Goal: Information Seeking & Learning: Learn about a topic

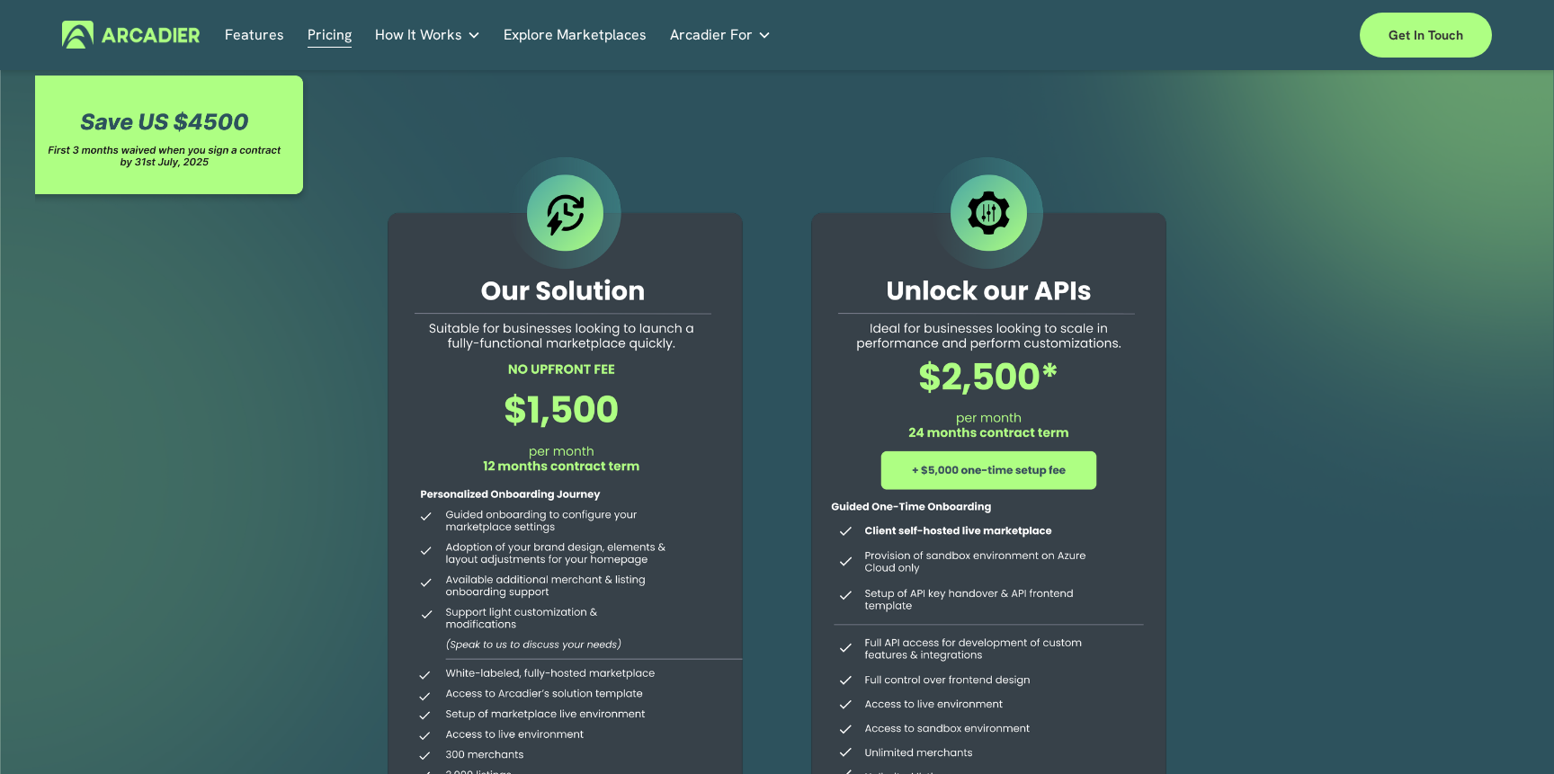
drag, startPoint x: 616, startPoint y: 411, endPoint x: 490, endPoint y: 412, distance: 125.9
click at [489, 412] on div at bounding box center [565, 517] width 411 height 730
click at [161, 35] on img at bounding box center [131, 35] width 138 height 28
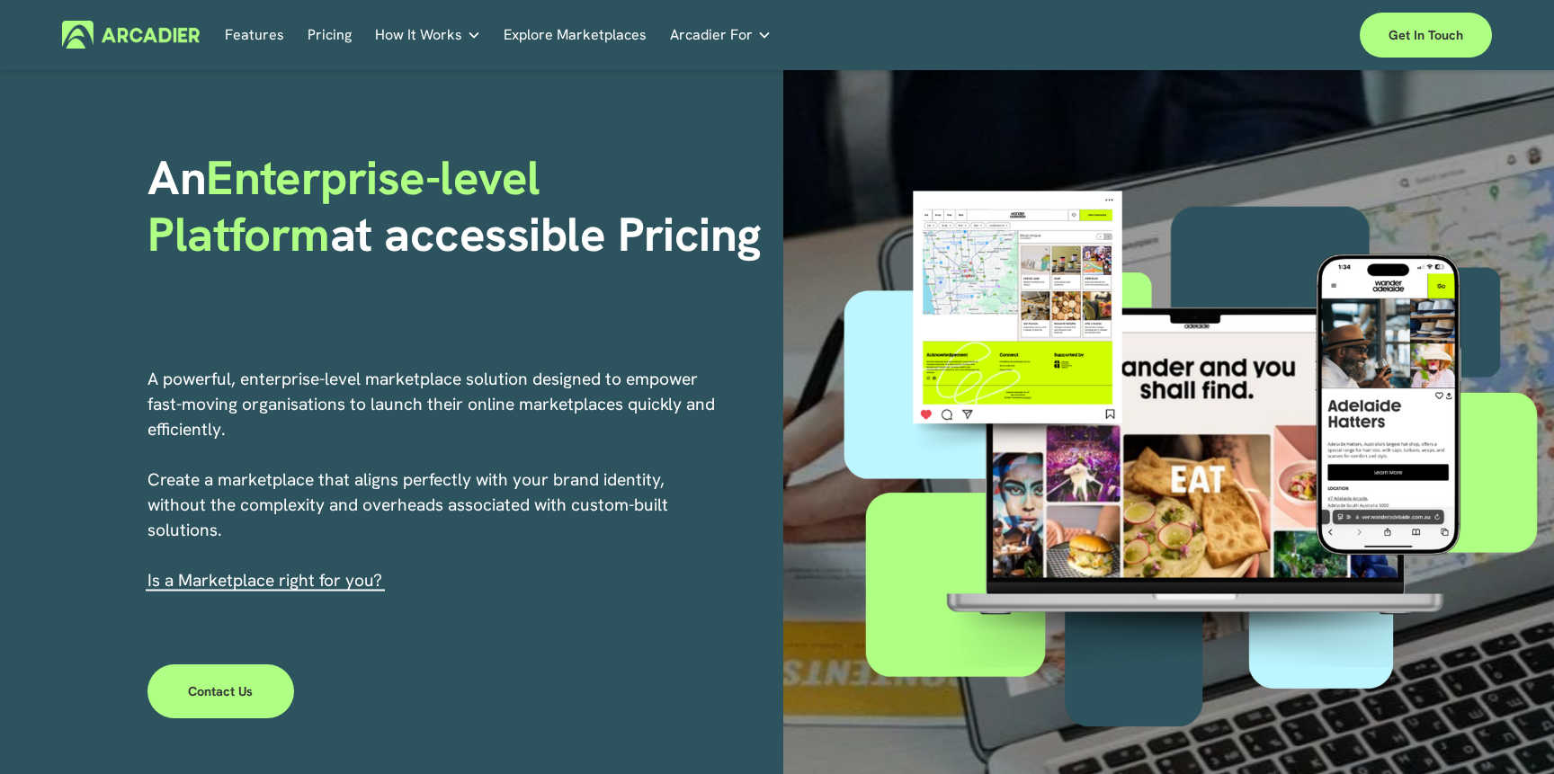
scroll to position [94, 0]
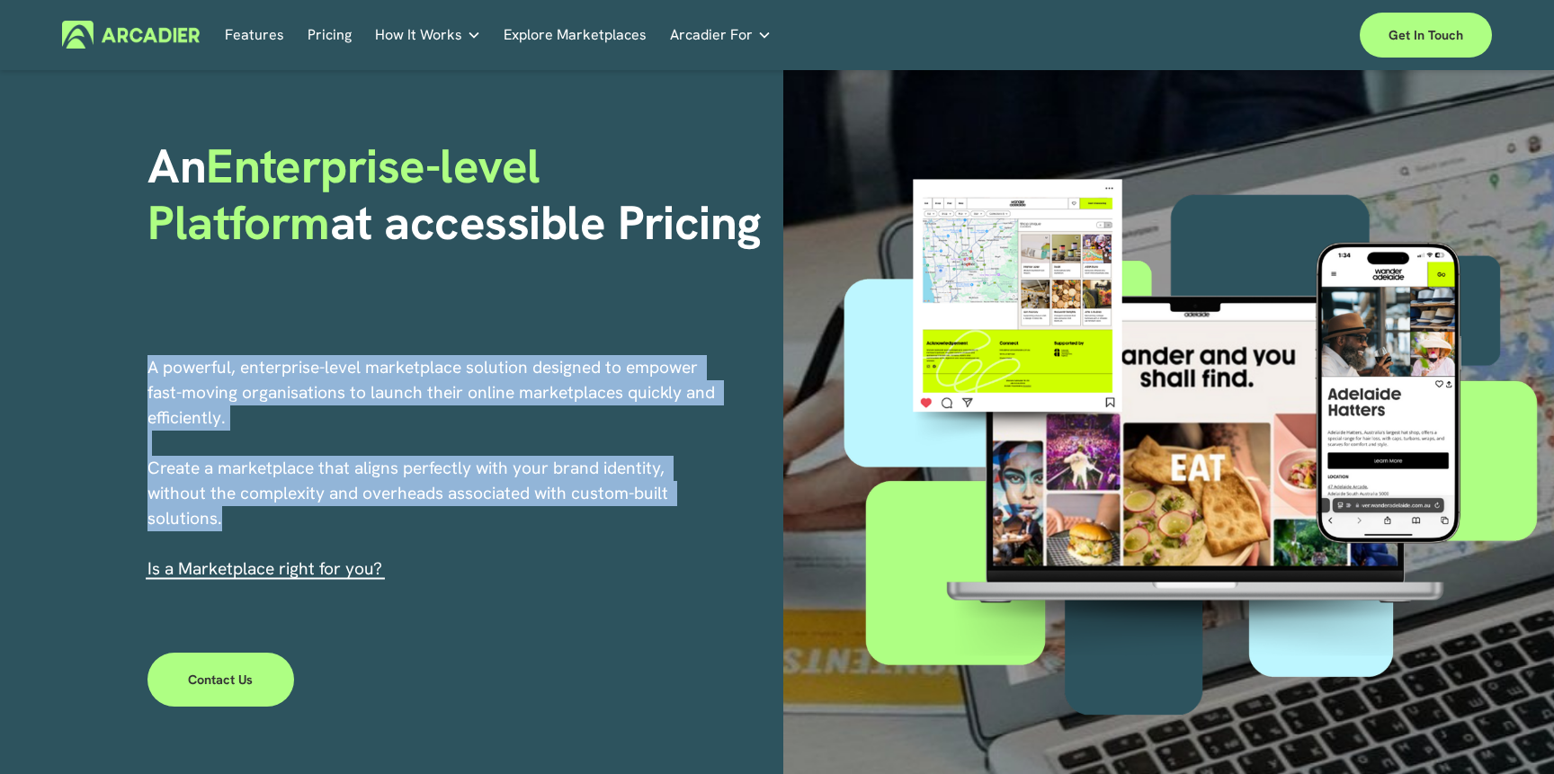
drag, startPoint x: 150, startPoint y: 367, endPoint x: 220, endPoint y: 522, distance: 170.6
click at [220, 523] on p "A powerful, enterprise-level marketplace solution designed to empower fast-movi…" at bounding box center [432, 468] width 570 height 227
copy p "A powerful, enterprise-level marketplace solution designed to empower fast-movi…"
click at [331, 39] on link "Pricing" at bounding box center [329, 35] width 44 height 28
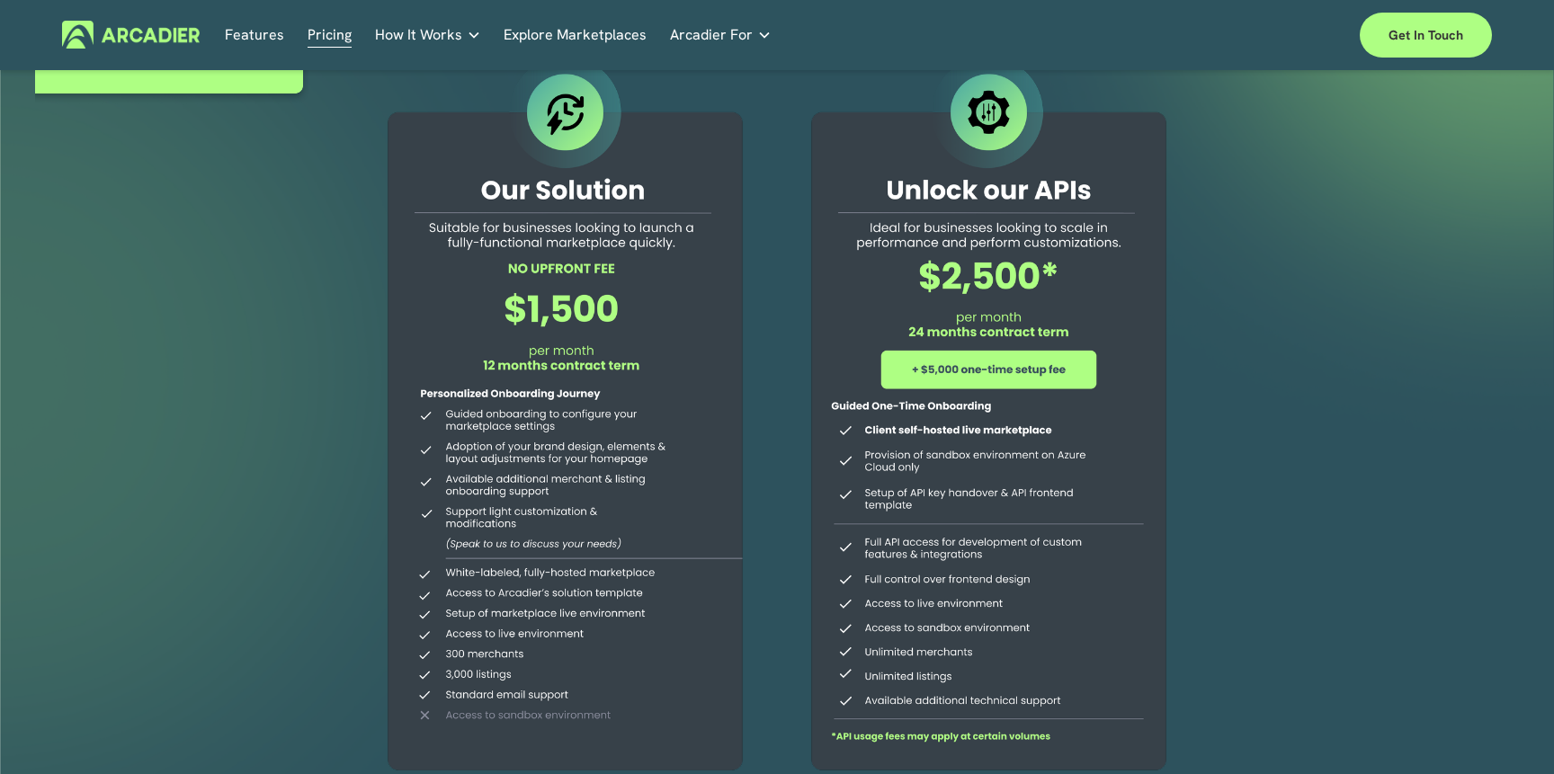
scroll to position [94, 0]
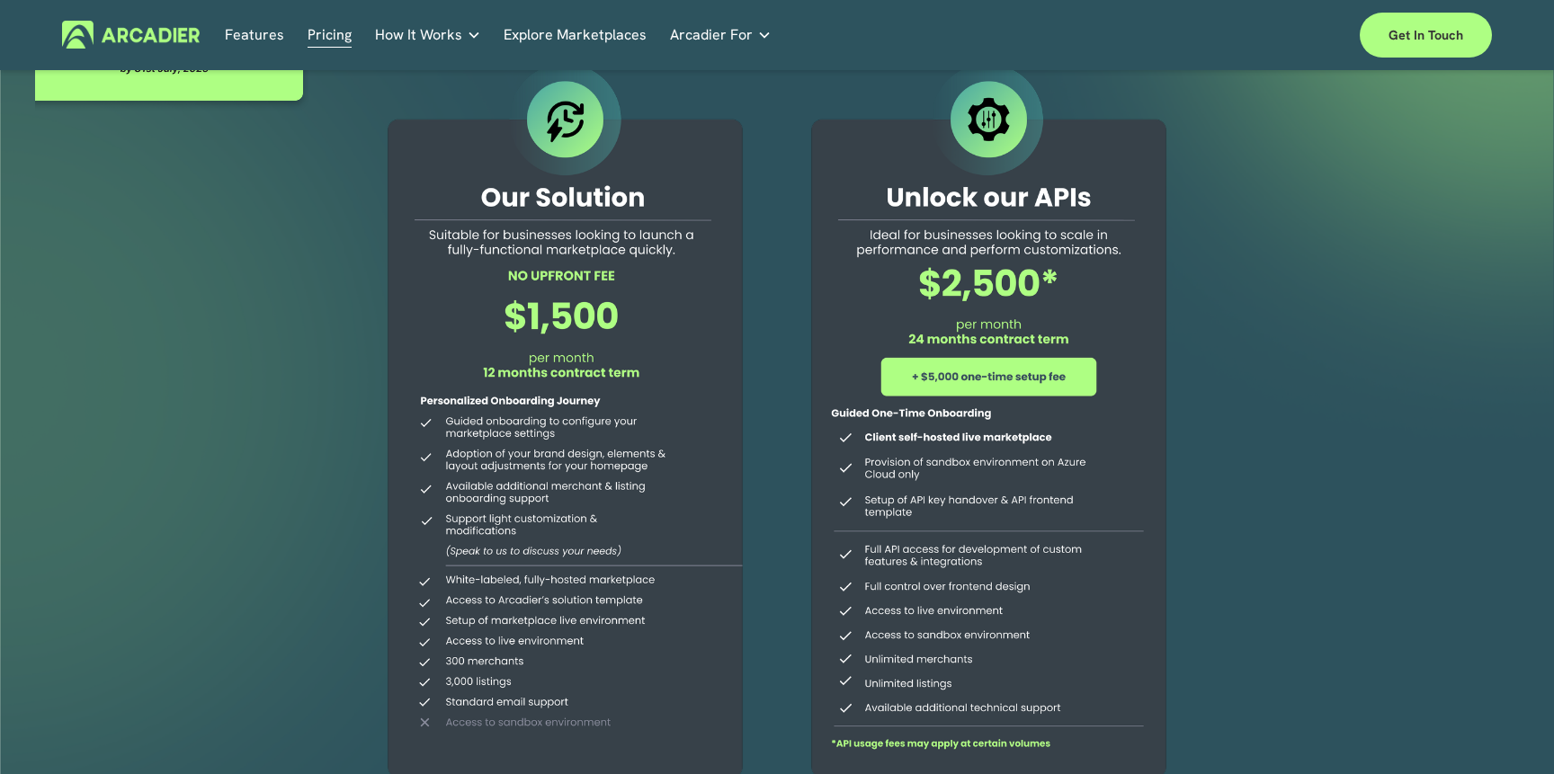
drag, startPoint x: 507, startPoint y: 314, endPoint x: 621, endPoint y: 318, distance: 114.3
click at [621, 318] on div at bounding box center [565, 423] width 411 height 730
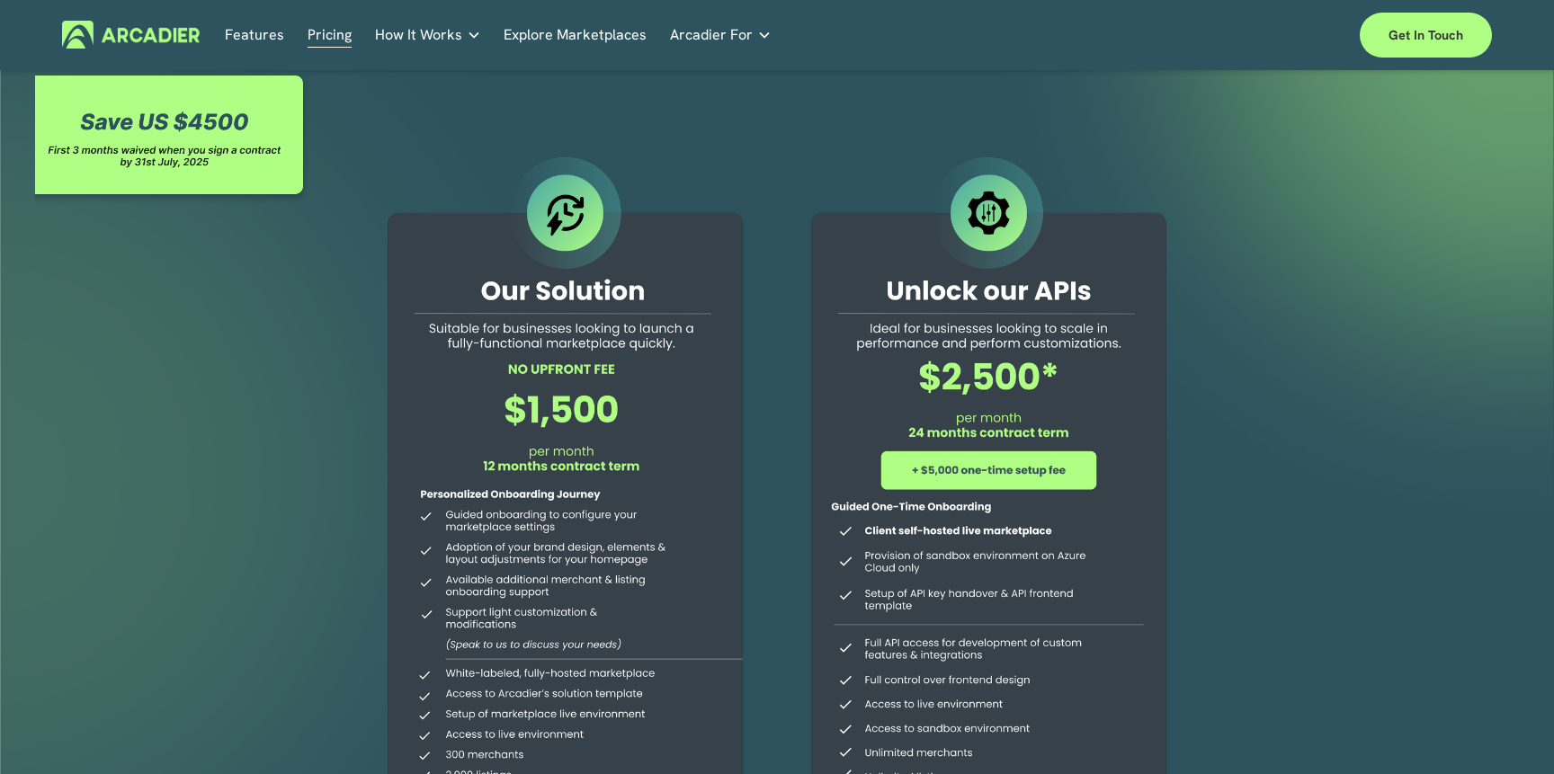
click at [265, 35] on link "Features" at bounding box center [254, 35] width 59 height 28
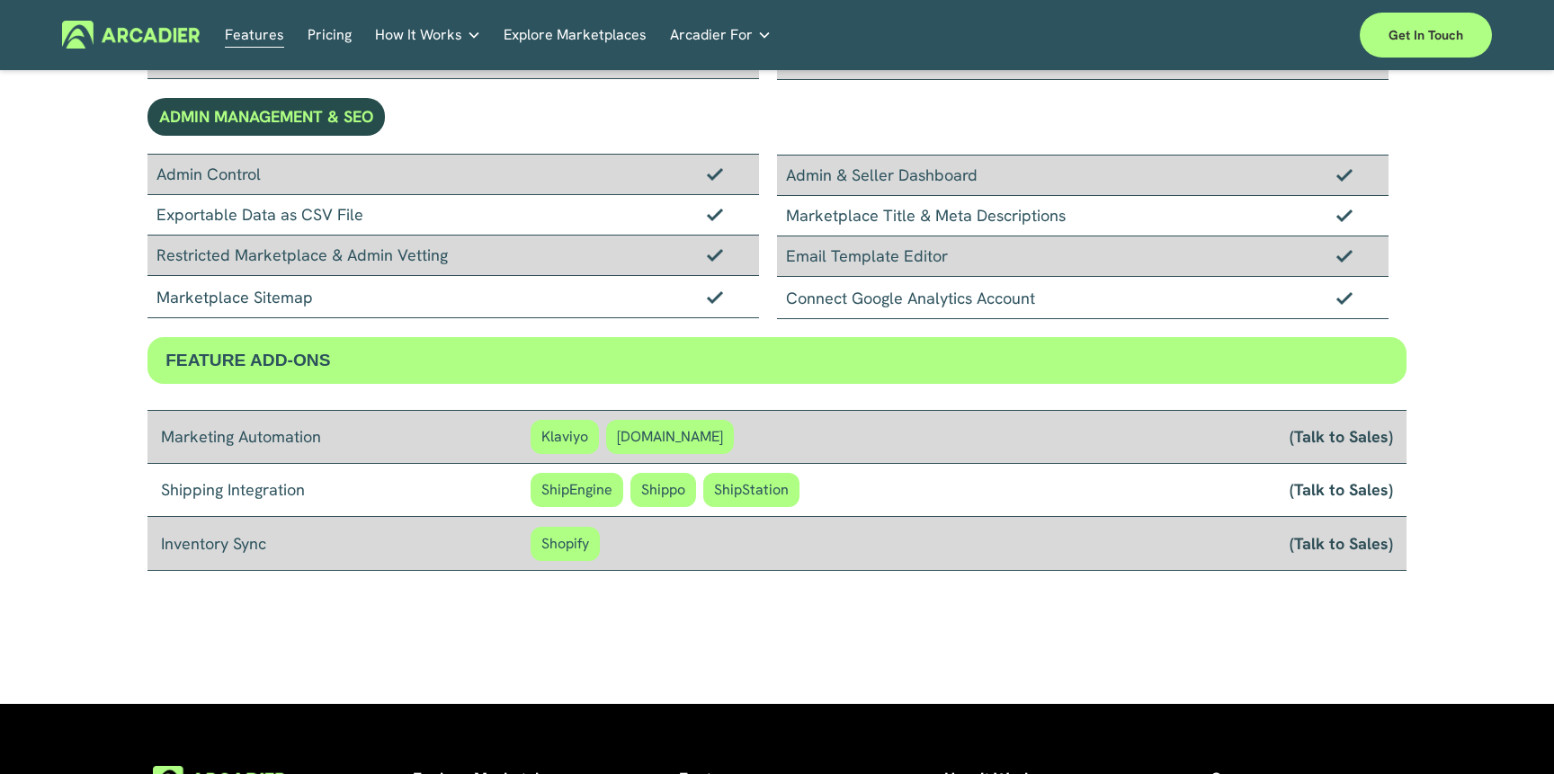
scroll to position [1260, 0]
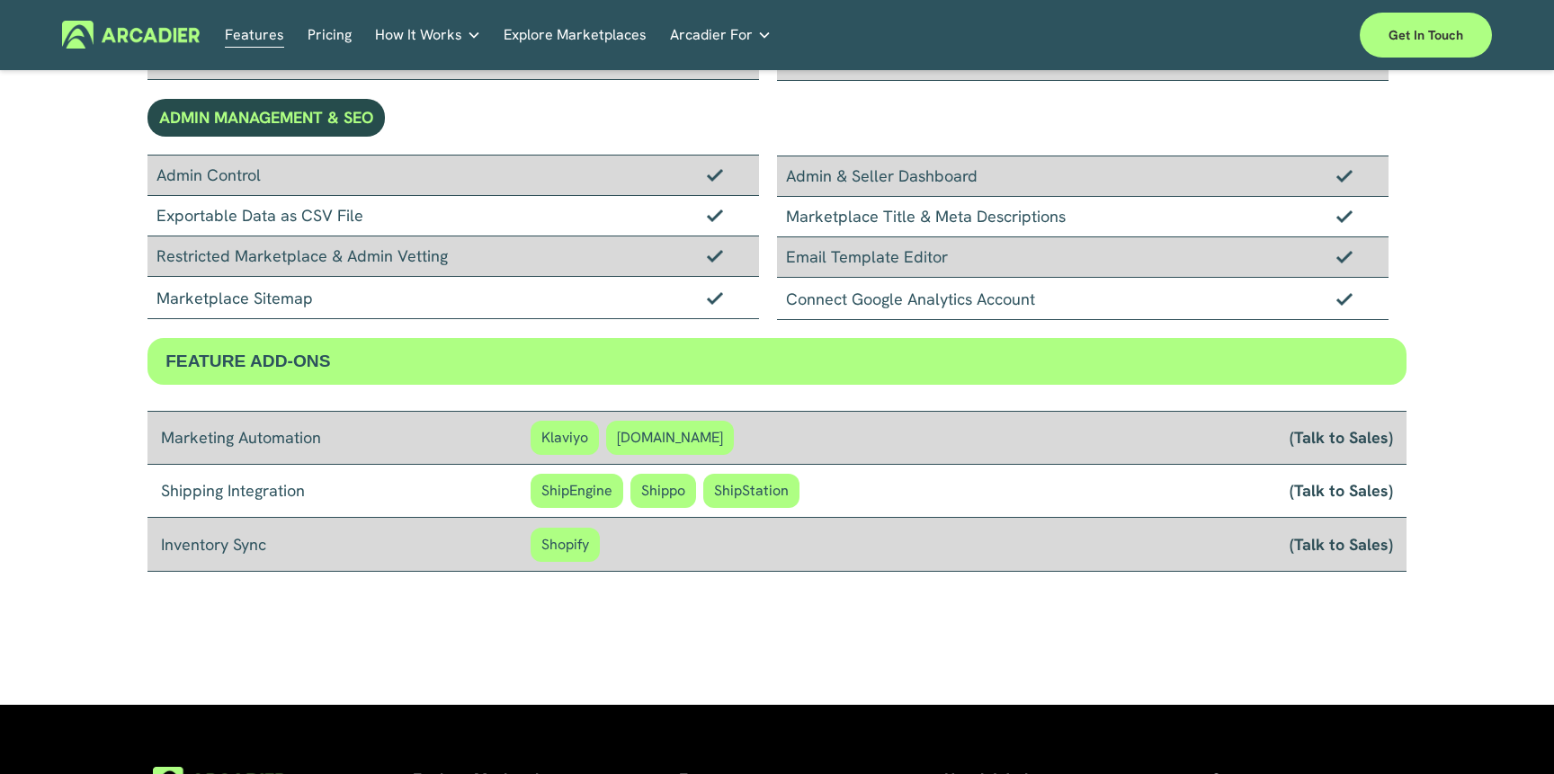
click at [574, 529] on span "Shopify" at bounding box center [564, 545] width 69 height 34
click at [573, 459] on div "Marketing Automation Klaviyo Customer.io (Talk to Sales)" at bounding box center [776, 438] width 1259 height 54
click at [646, 457] on div "Marketing Automation Klaviyo Customer.io (Talk to Sales)" at bounding box center [776, 438] width 1259 height 54
click at [575, 516] on div "Shipping Integration ShipEngine Shippo ShipStation (Talk to Sales)" at bounding box center [776, 491] width 1259 height 53
click at [575, 536] on span "Shopify" at bounding box center [564, 545] width 69 height 34
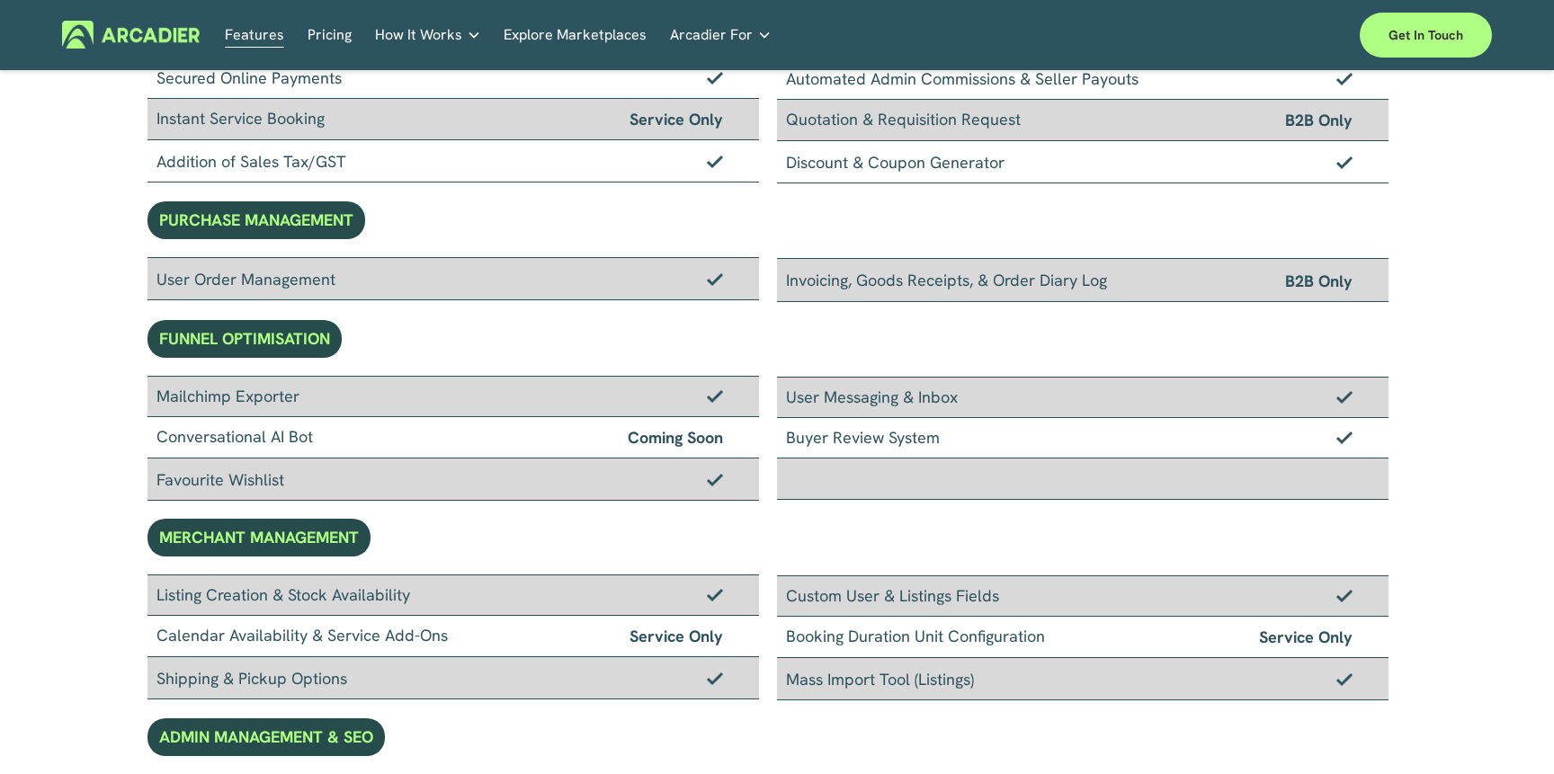
scroll to position [0, 0]
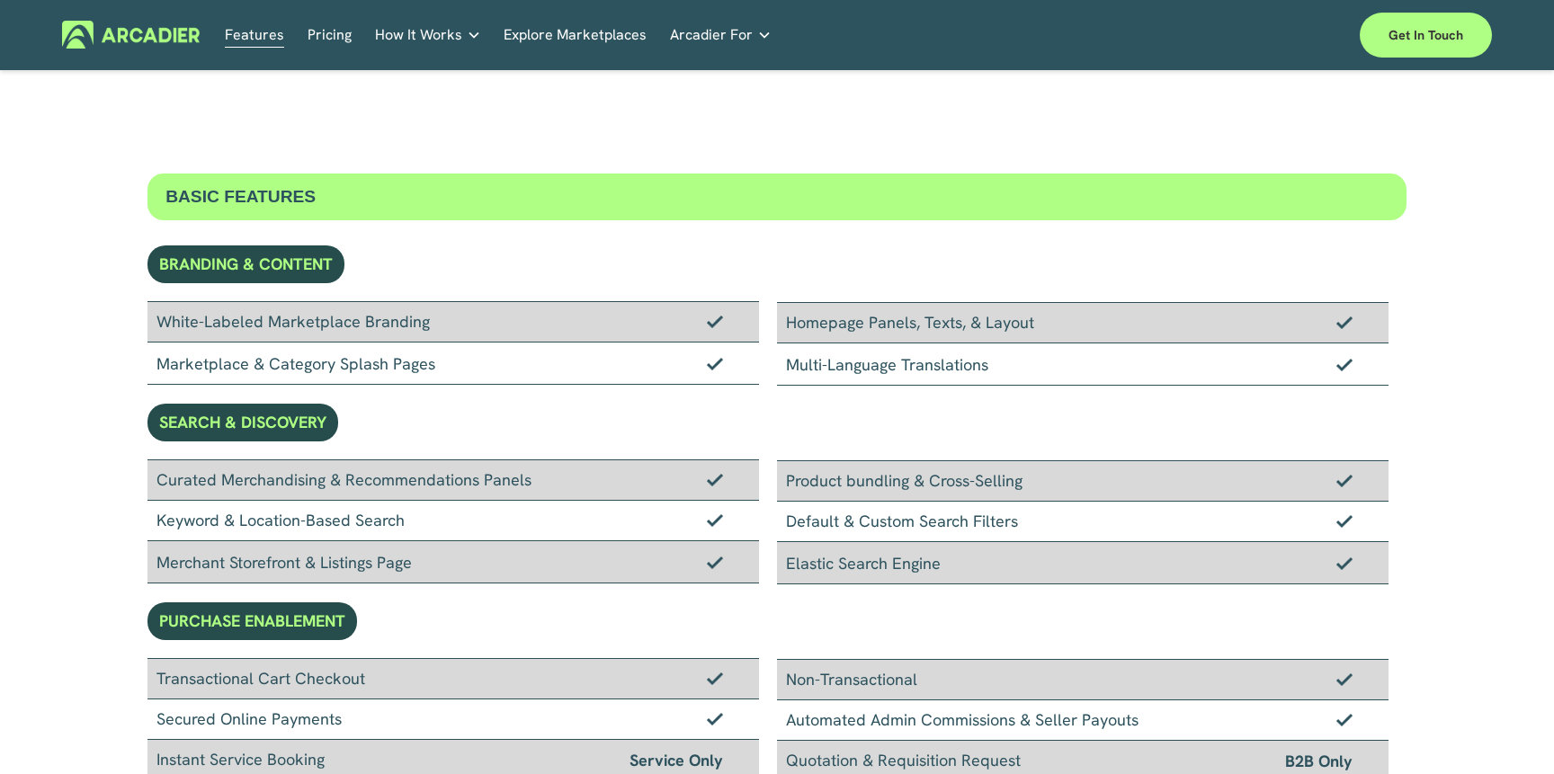
click at [295, 193] on div "BASIC FEATURES" at bounding box center [776, 197] width 1259 height 47
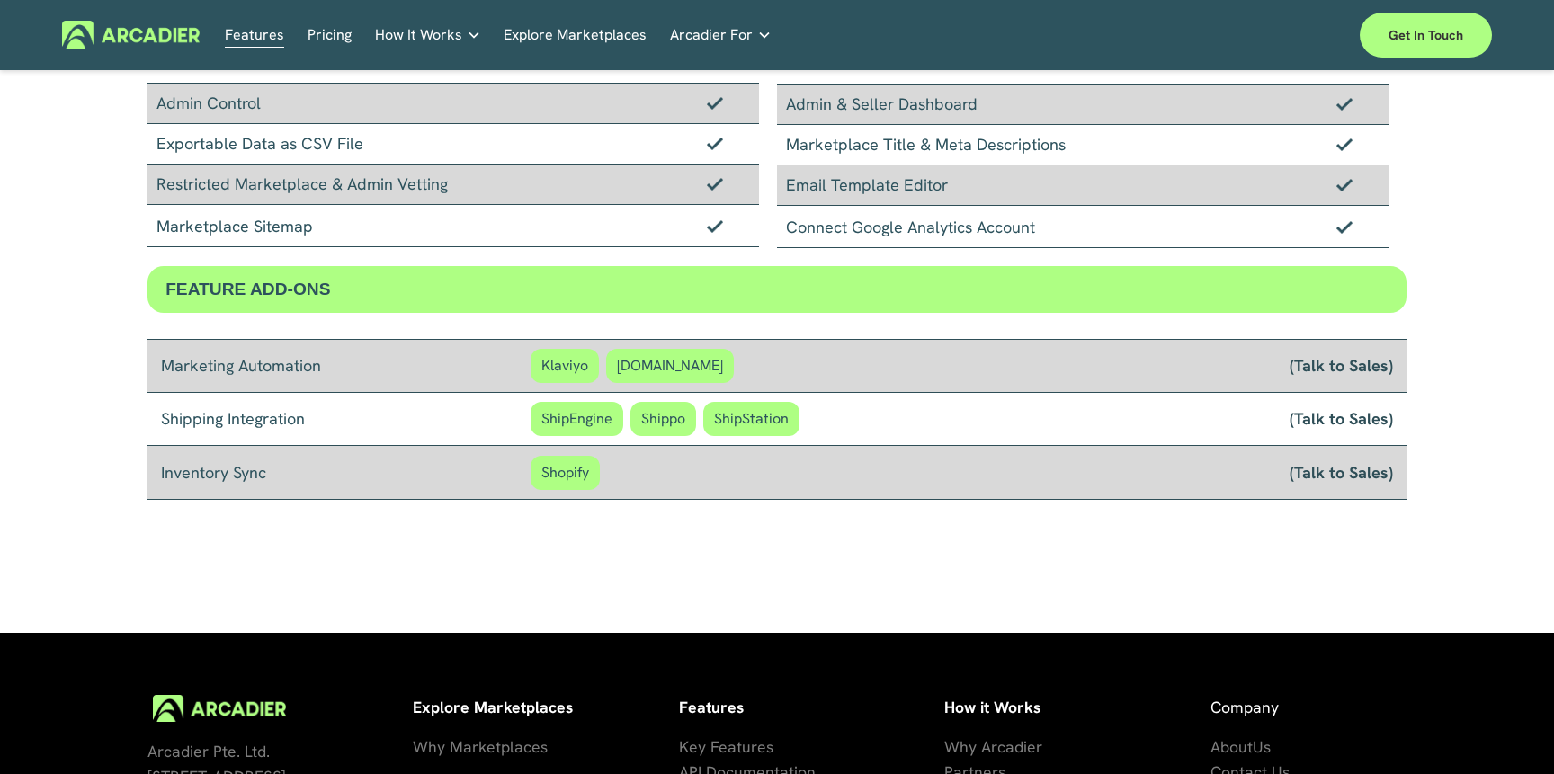
scroll to position [1578, 0]
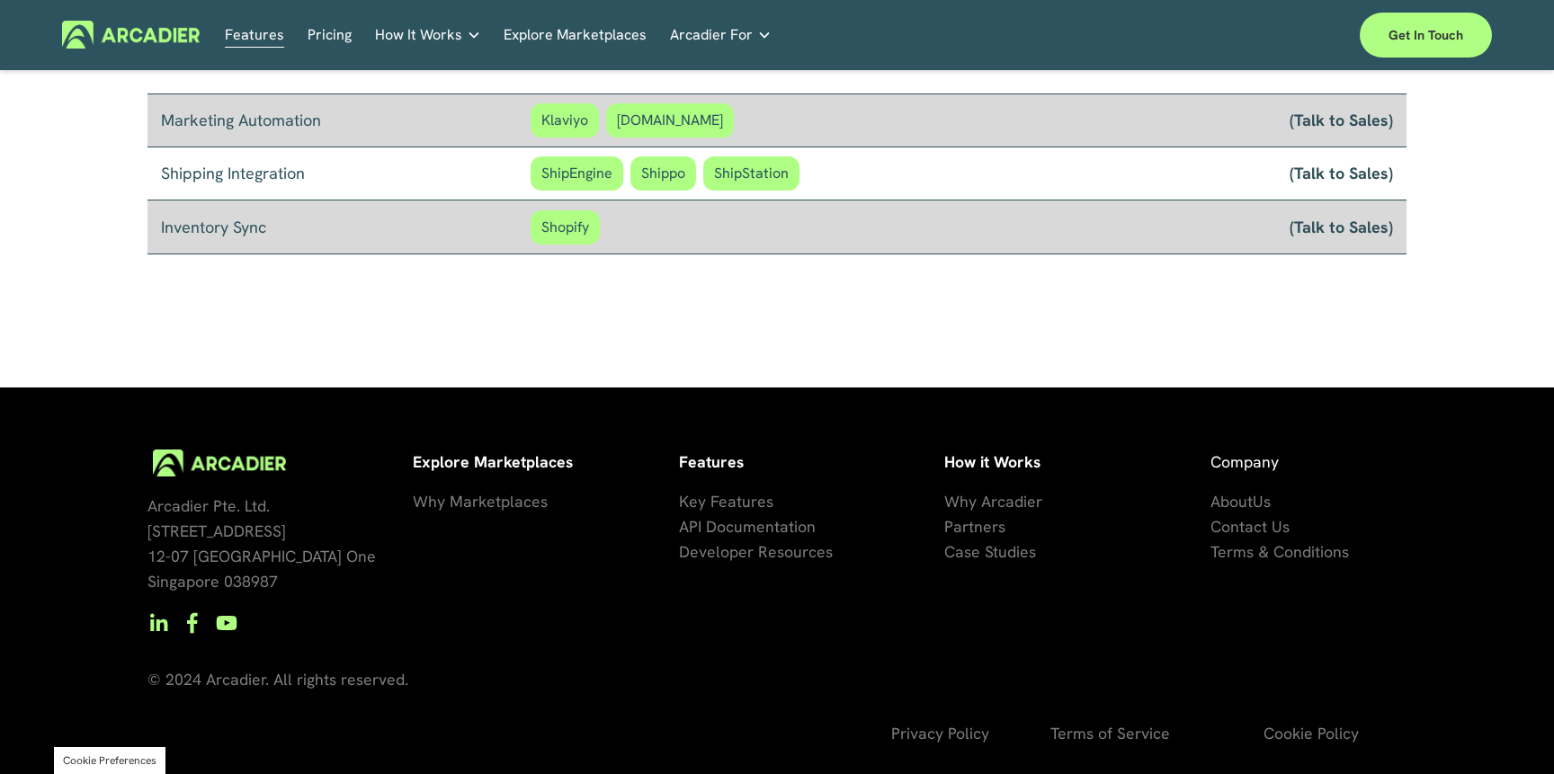
click at [726, 497] on span "Key Features" at bounding box center [726, 501] width 94 height 21
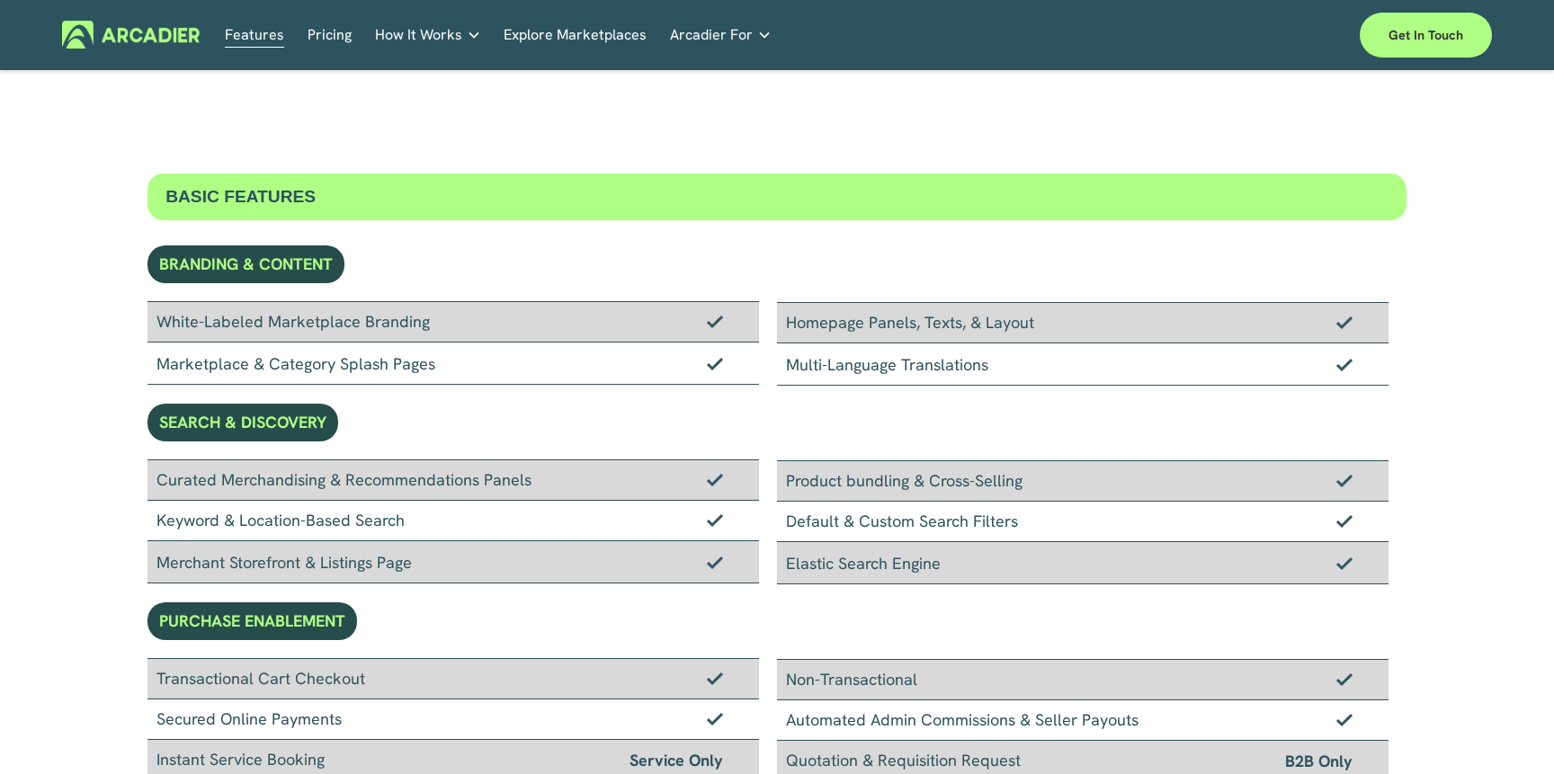
click at [592, 37] on link "Explore Marketplaces" at bounding box center [574, 35] width 143 height 28
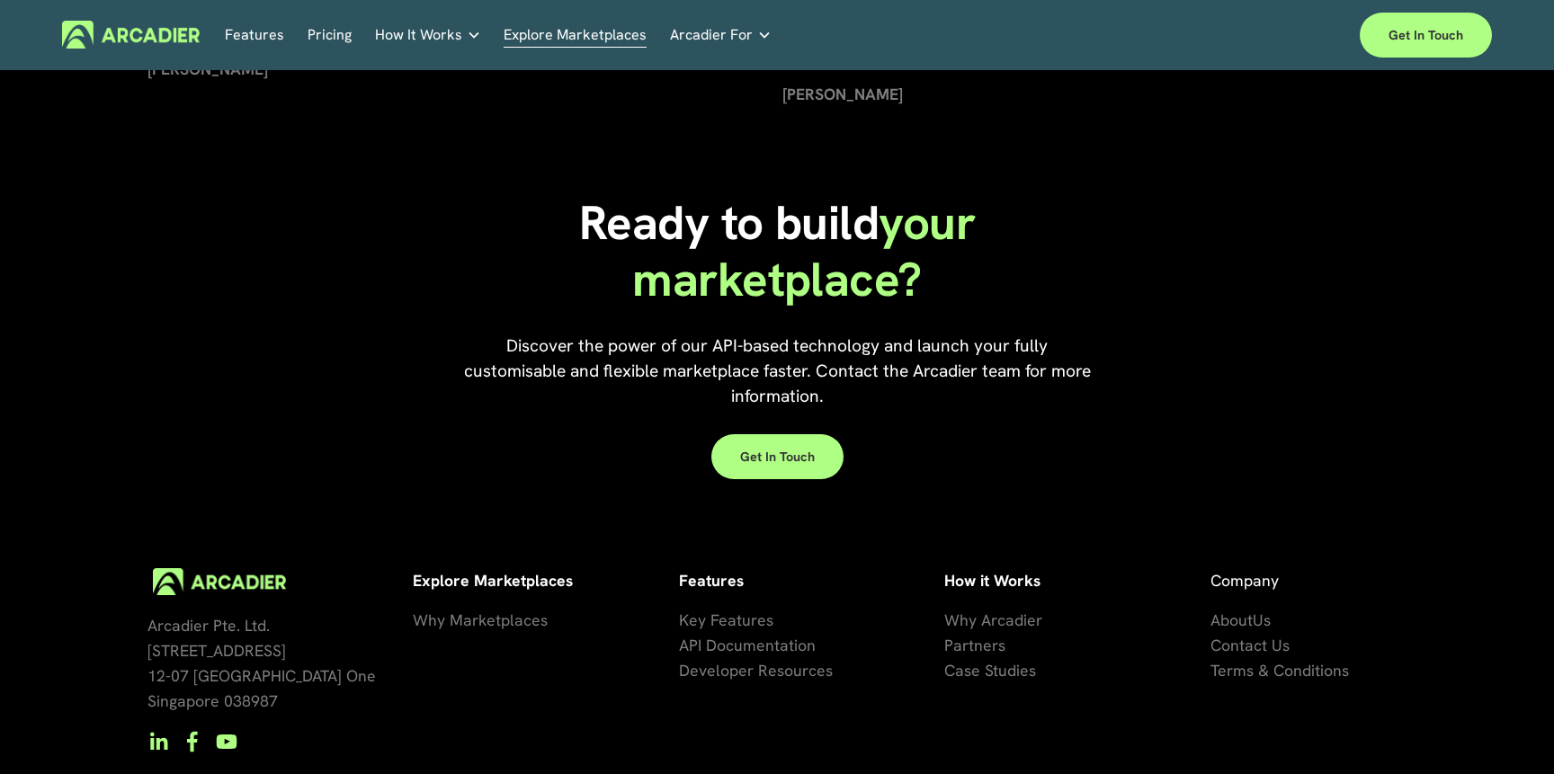
scroll to position [4074, 0]
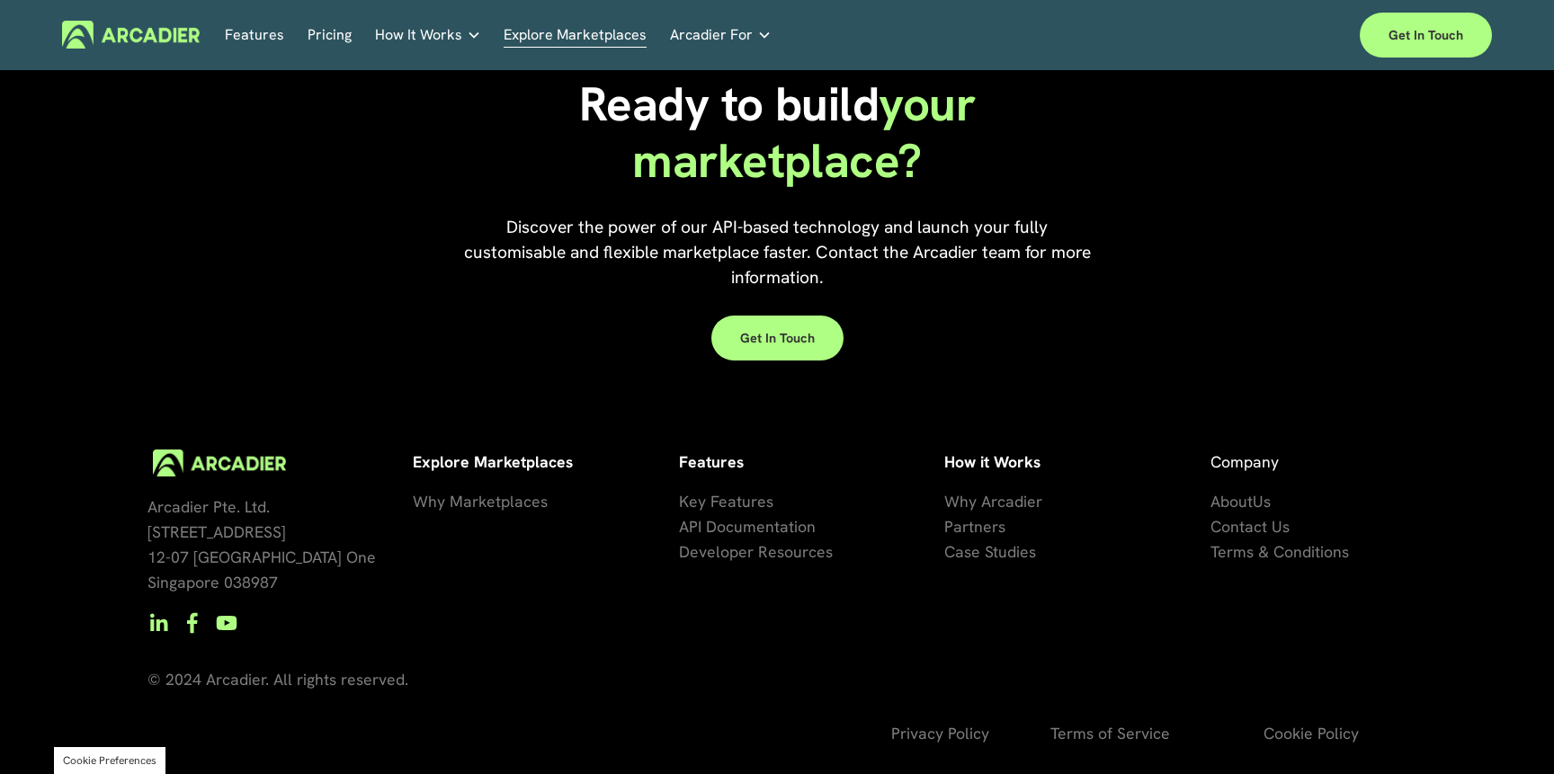
click at [0, 0] on link "Retail Marketplaces Whatever you are offering to your customer, we bring it all…" at bounding box center [0, 0] width 0 height 0
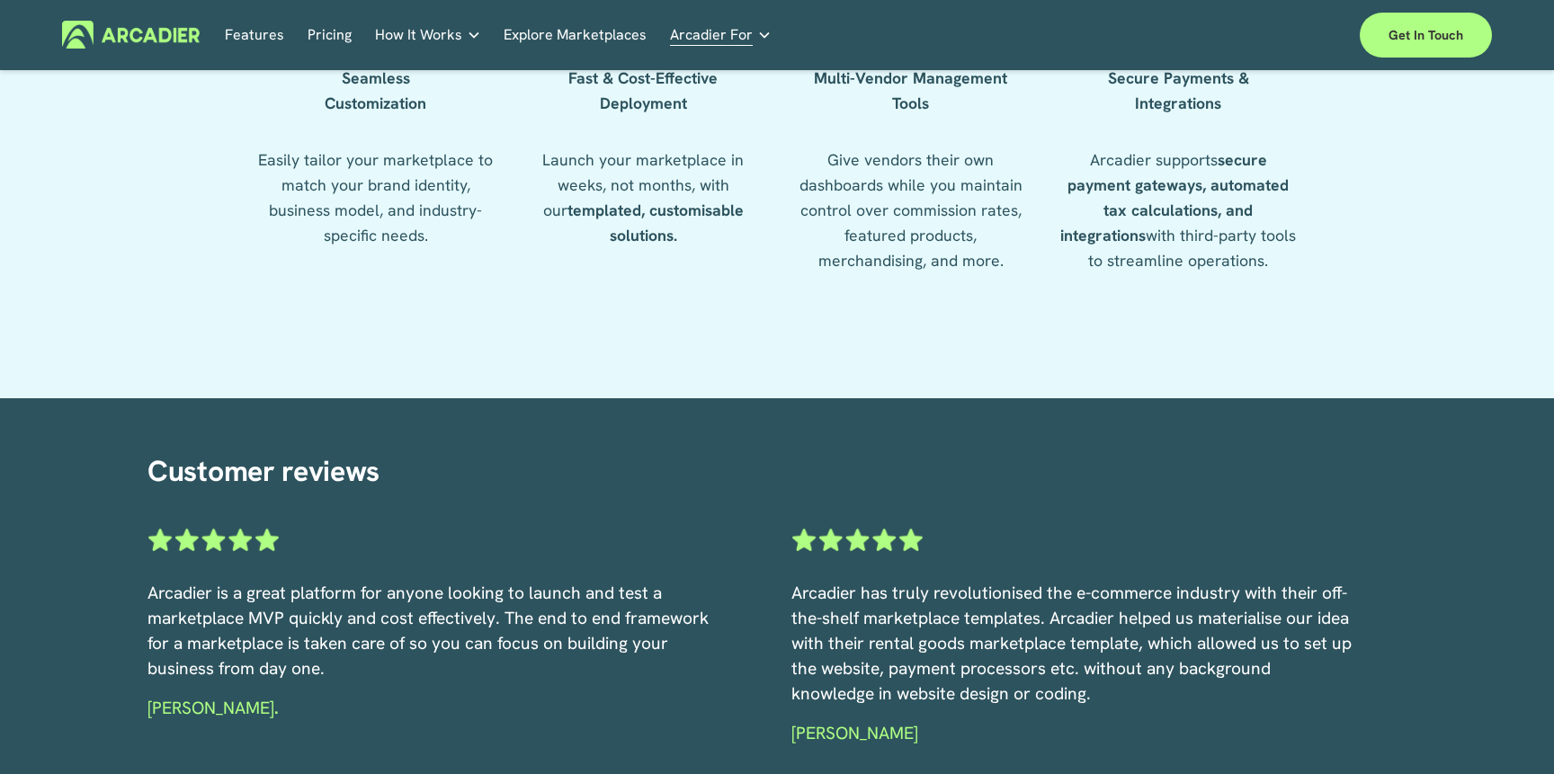
scroll to position [2858, 0]
